Goal: Find specific fact: Find contact information

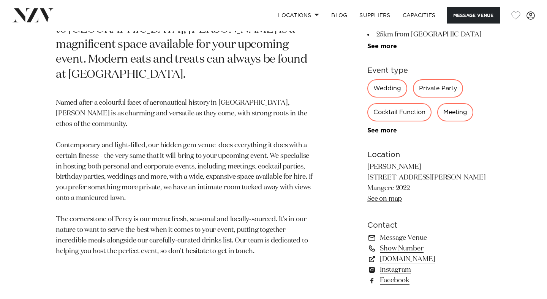
scroll to position [402, 0]
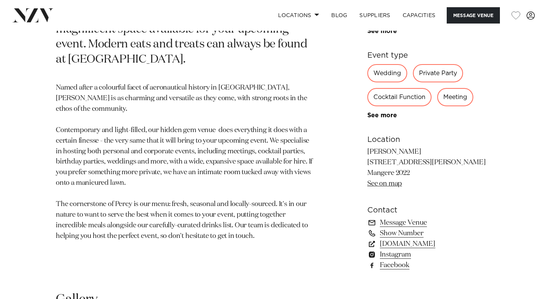
drag, startPoint x: 417, startPoint y: 175, endPoint x: 369, endPoint y: 154, distance: 52.9
click at [369, 154] on p "[PERSON_NAME] [STREET_ADDRESS][PERSON_NAME] Mangere 2022 See on map" at bounding box center [430, 168] width 124 height 43
copy p "Percy [STREET_ADDRESS][PERSON_NAME]"
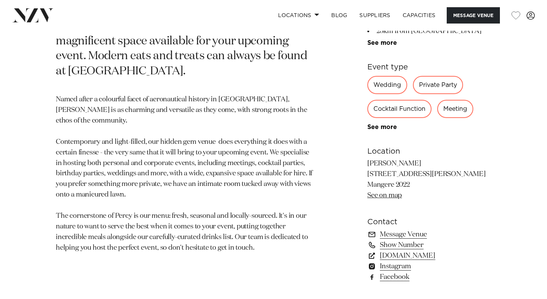
scroll to position [402, 0]
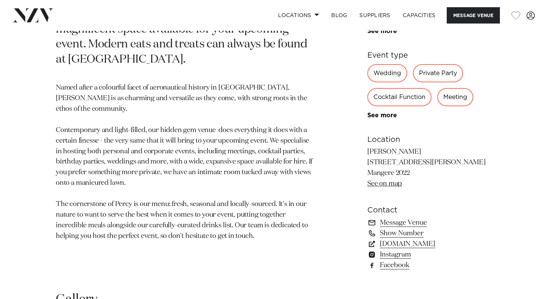
click at [387, 185] on link "See on map" at bounding box center [385, 184] width 35 height 7
